Goal: Task Accomplishment & Management: Use online tool/utility

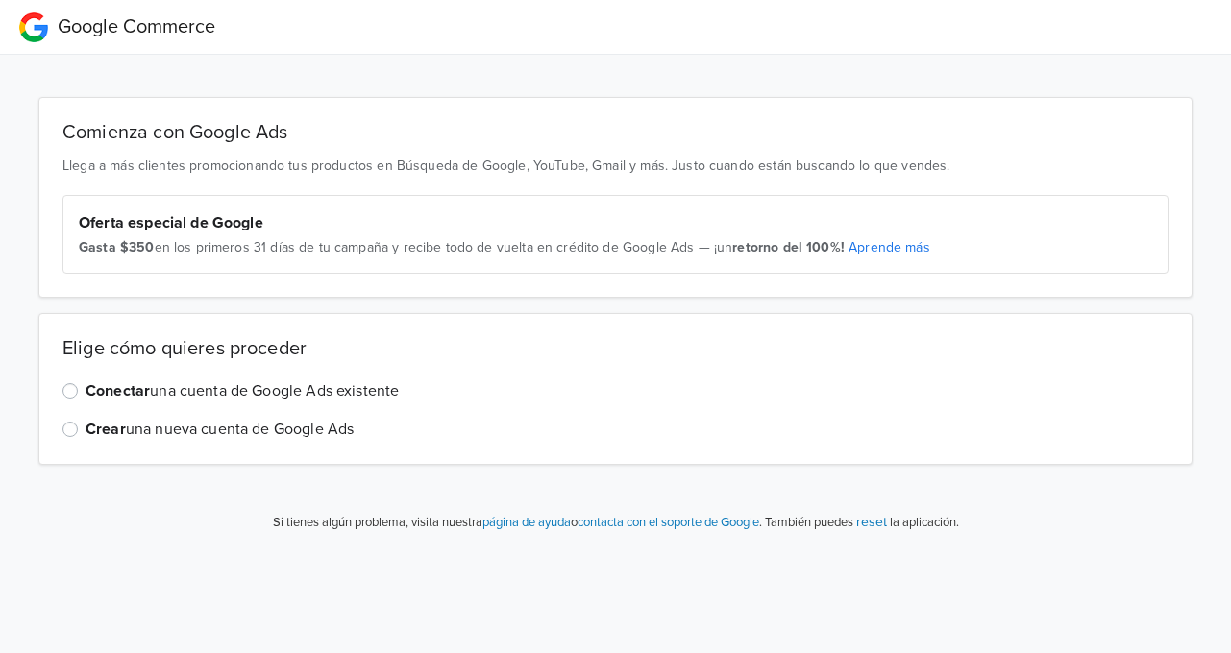
click at [367, 393] on label "Conectar una cuenta de Google Ads existente" at bounding box center [242, 390] width 313 height 23
click at [0, 0] on input "Conectar una cuenta de Google Ads existente" at bounding box center [0, 0] width 0 height 0
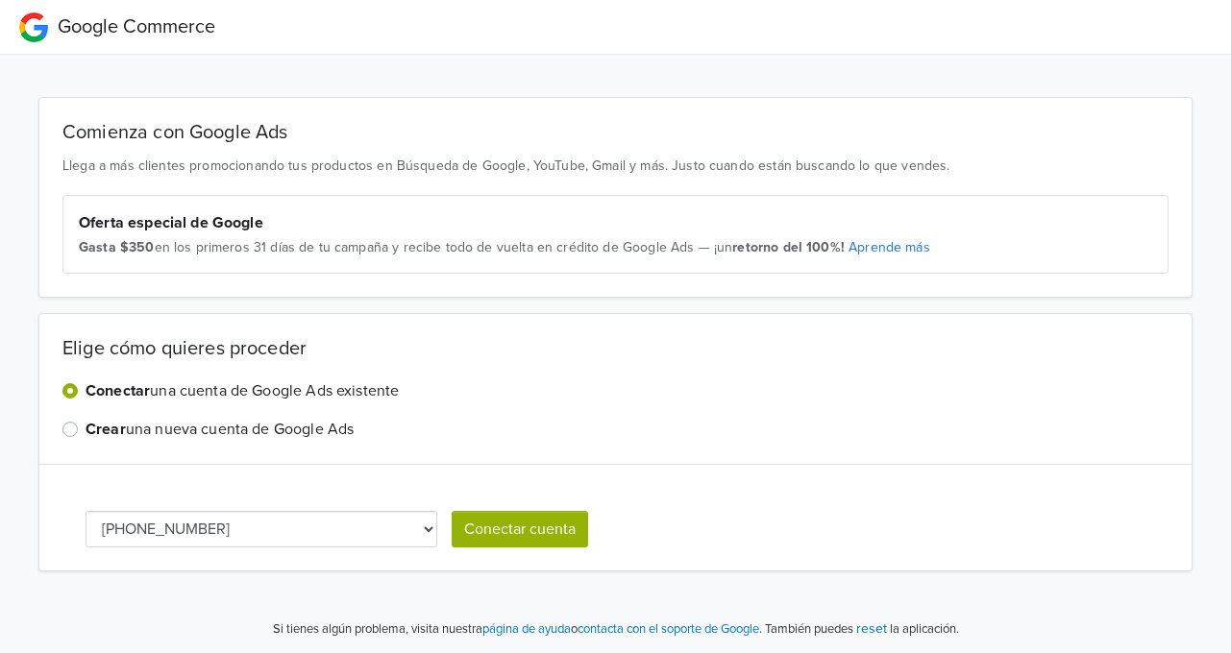
click at [409, 522] on select "[PHONE_NUMBER]" at bounding box center [262, 529] width 352 height 37
click at [510, 518] on button "Conectar cuenta" at bounding box center [520, 529] width 136 height 37
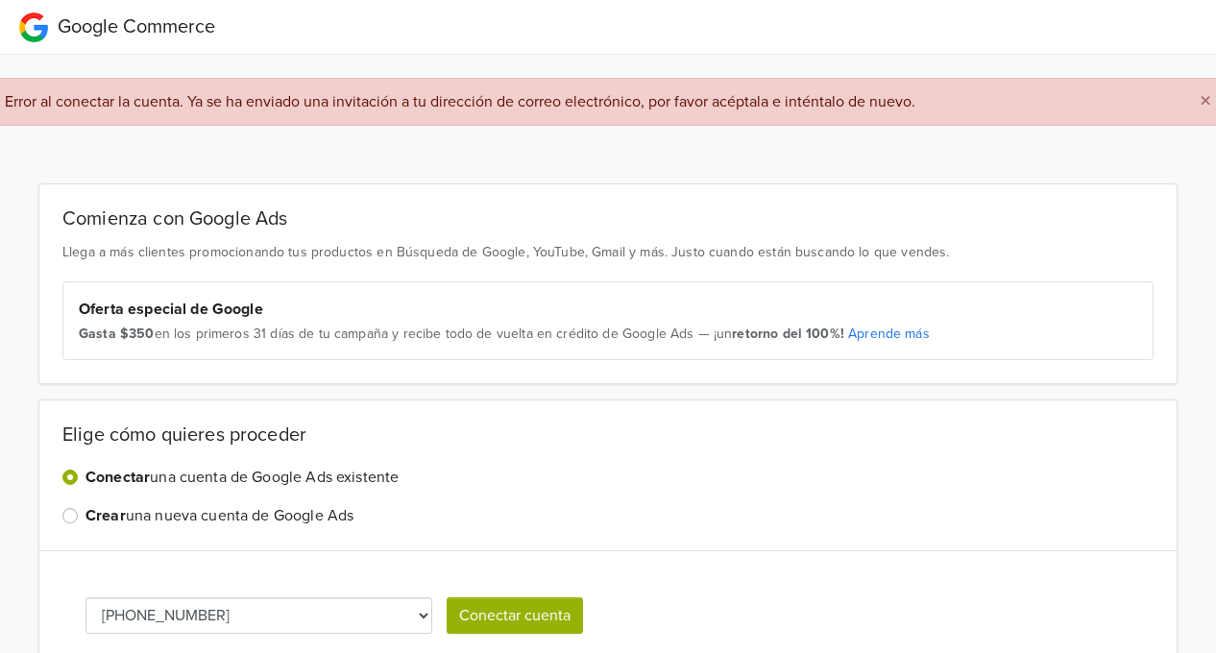
click at [475, 601] on button "Conectar cuenta" at bounding box center [515, 616] width 136 height 37
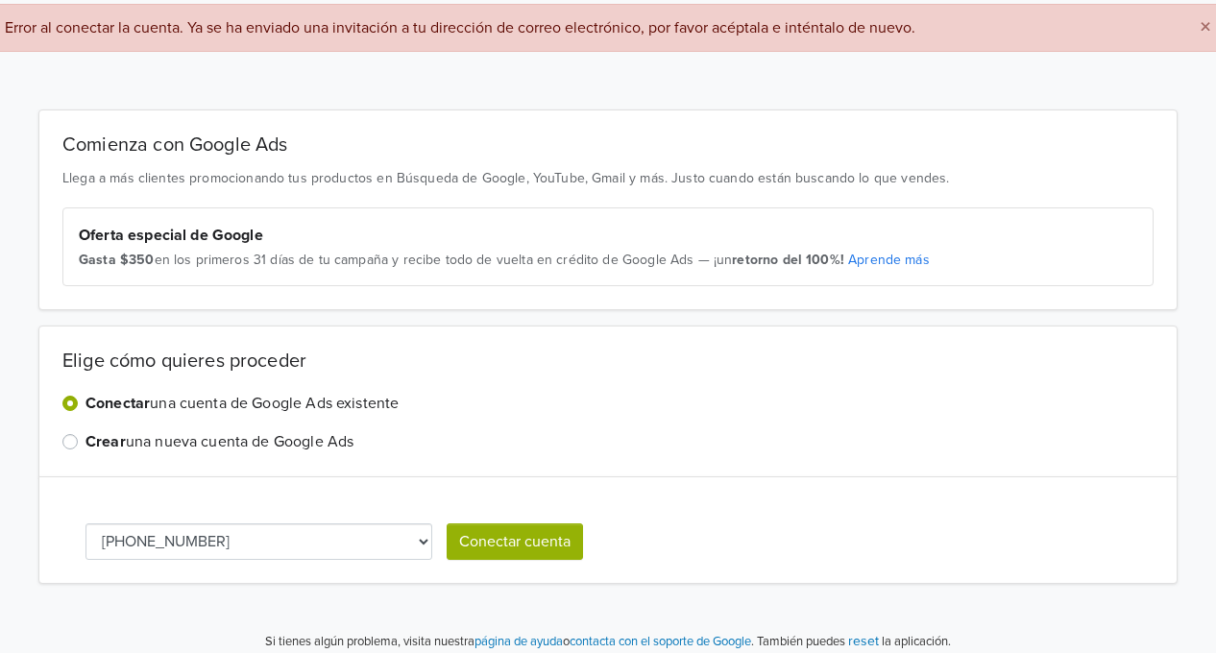
scroll to position [86, 0]
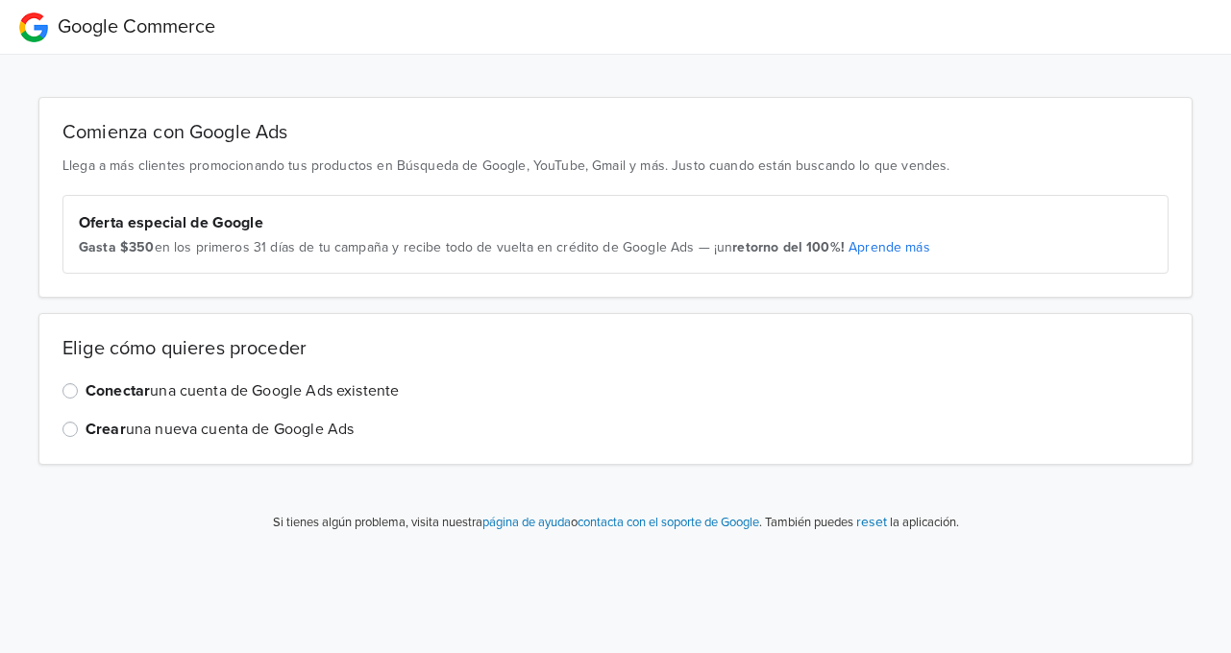
click at [133, 381] on strong "Conectar" at bounding box center [118, 390] width 64 height 19
click at [0, 0] on input "Conectar una cuenta de Google Ads existente" at bounding box center [0, 0] width 0 height 0
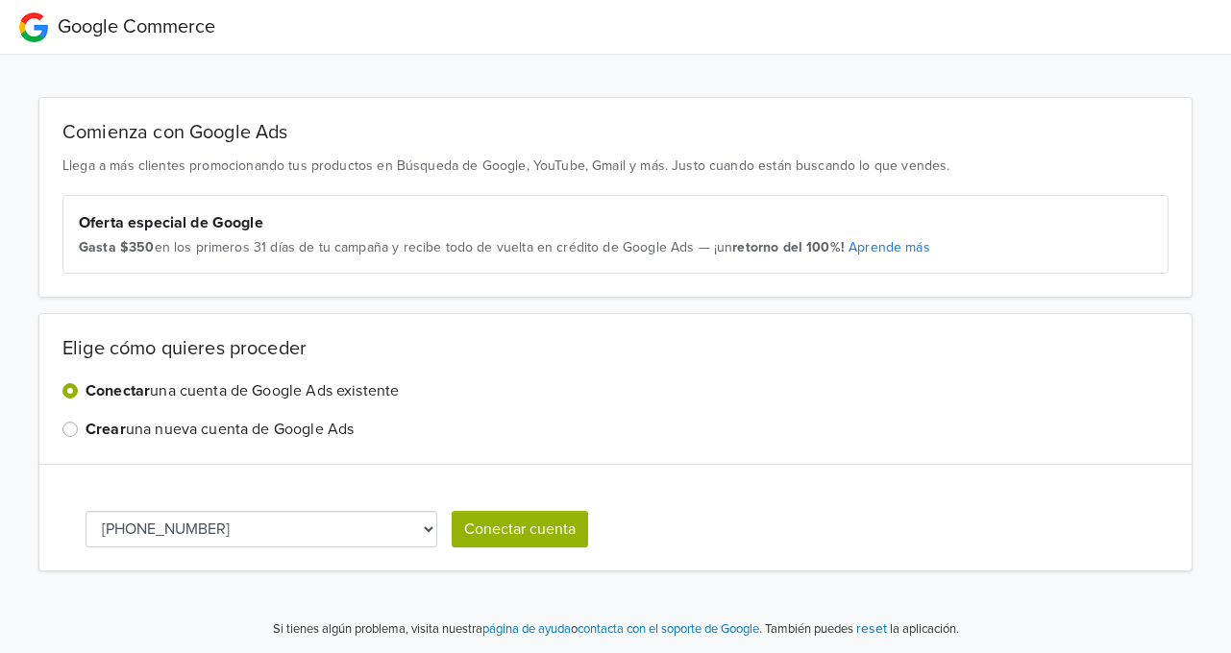
click at [526, 532] on button "Conectar cuenta" at bounding box center [520, 529] width 136 height 37
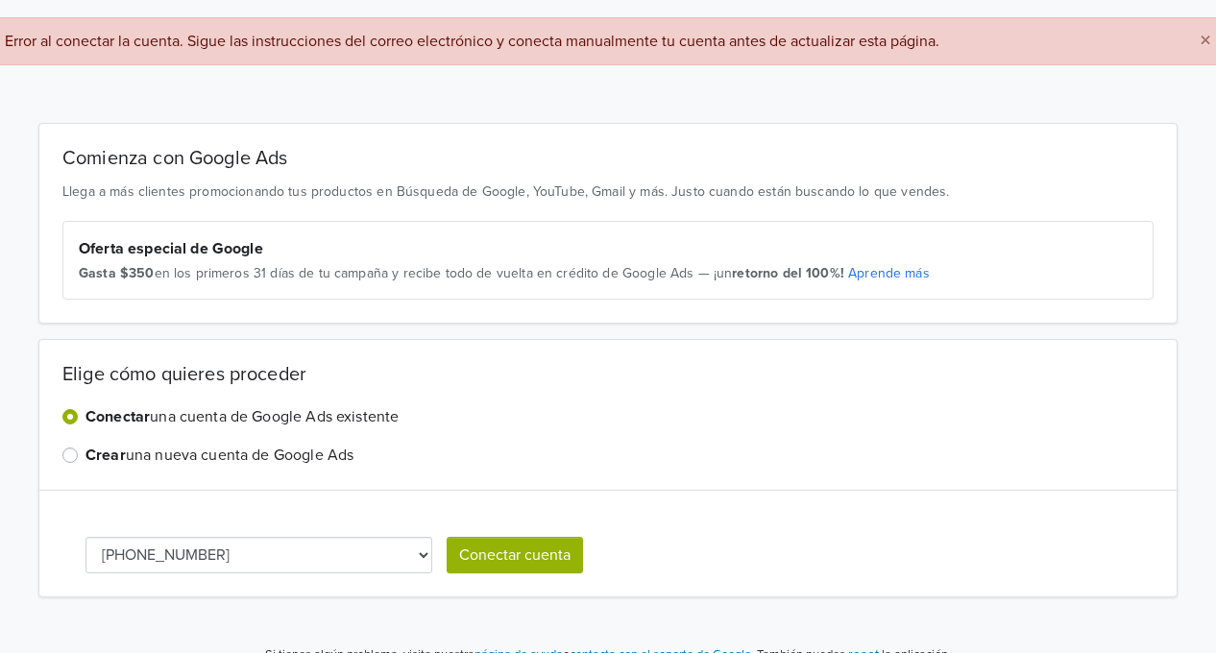
scroll to position [86, 0]
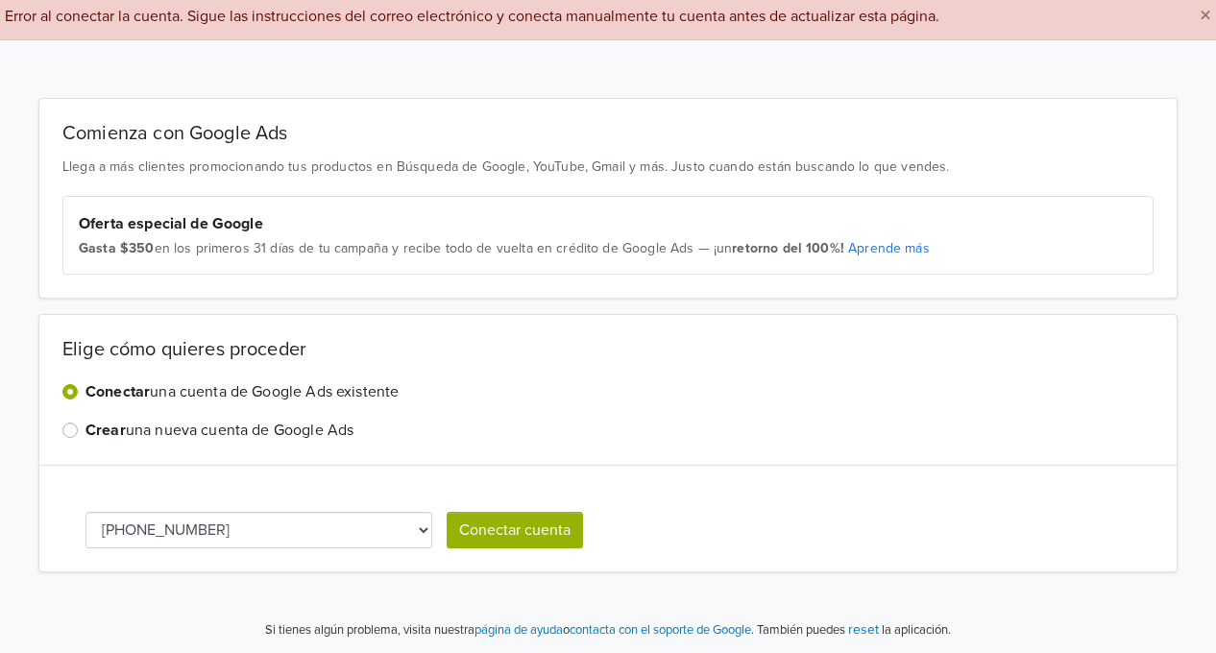
click at [281, 429] on label "Crear una nueva cuenta de Google Ads" at bounding box center [220, 430] width 268 height 23
click at [0, 0] on input "Crear una nueva cuenta de Google Ads" at bounding box center [0, 0] width 0 height 0
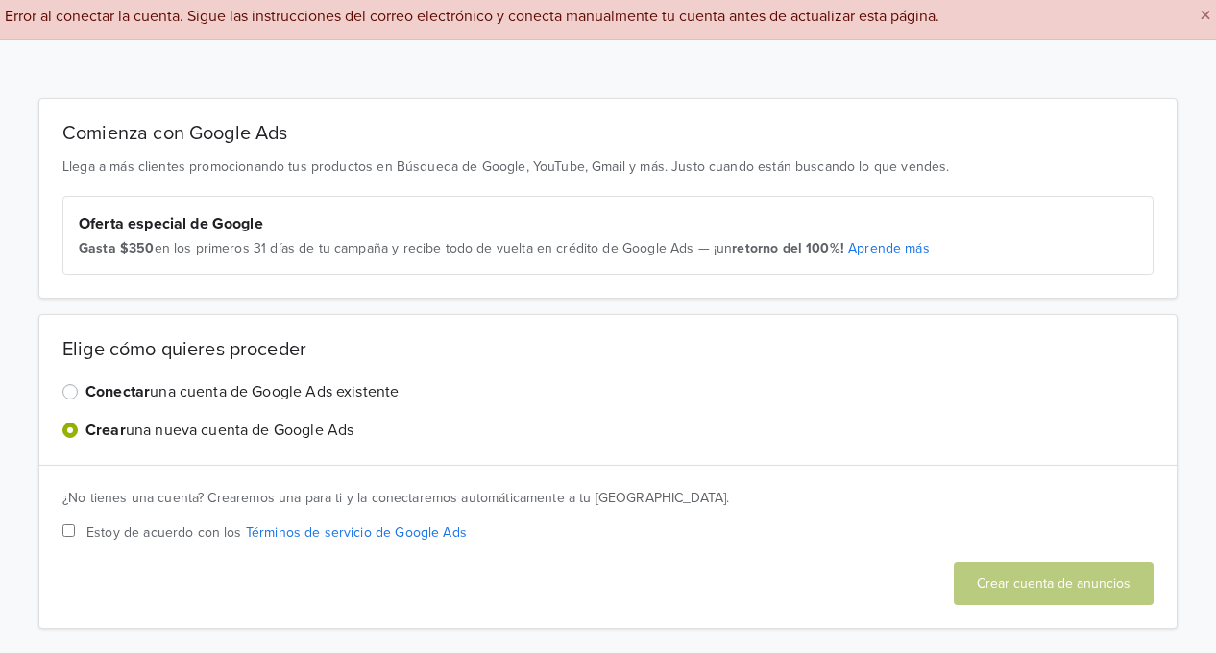
click at [164, 387] on label "Conectar una cuenta de Google Ads existente" at bounding box center [242, 391] width 313 height 23
click at [0, 0] on input "Conectar una cuenta de Google Ads existente" at bounding box center [0, 0] width 0 height 0
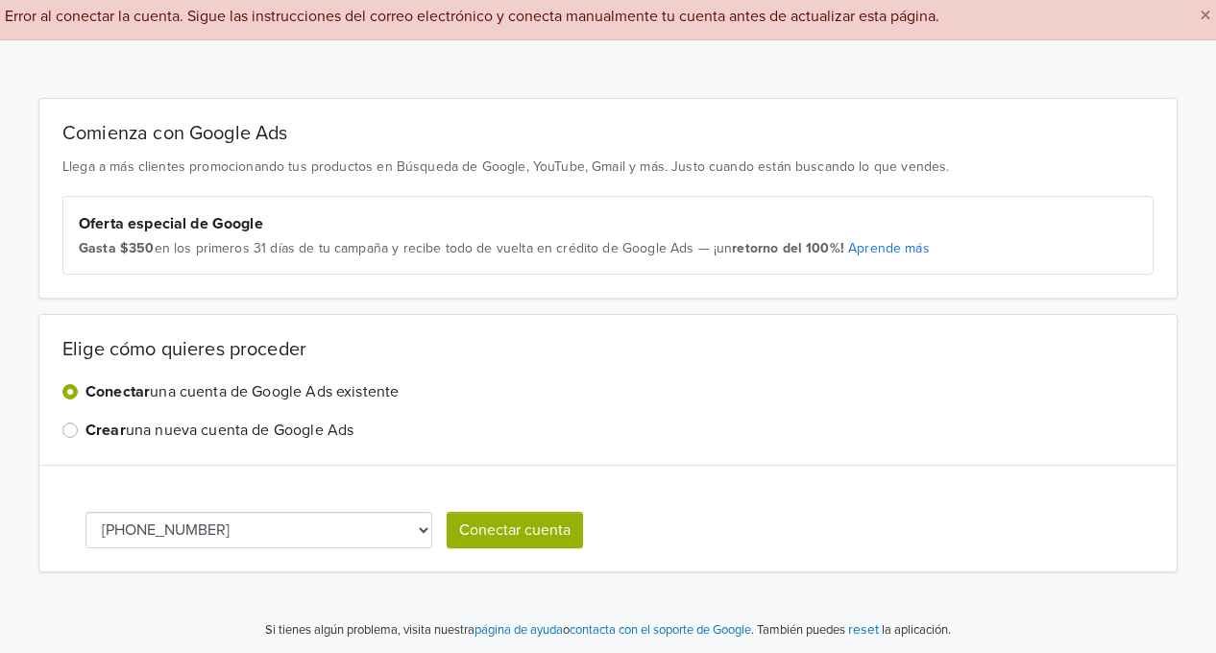
click at [411, 527] on select "[PHONE_NUMBER]" at bounding box center [259, 530] width 347 height 37
click at [86, 512] on select "[PHONE_NUMBER]" at bounding box center [259, 530] width 347 height 37
click at [557, 536] on button "Conectar cuenta" at bounding box center [515, 530] width 136 height 37
